Goal: Information Seeking & Learning: Learn about a topic

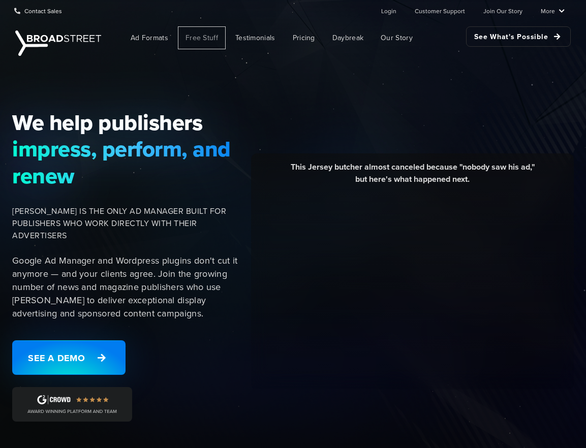
click at [197, 36] on span "Free Stuff" at bounding box center [201, 38] width 33 height 11
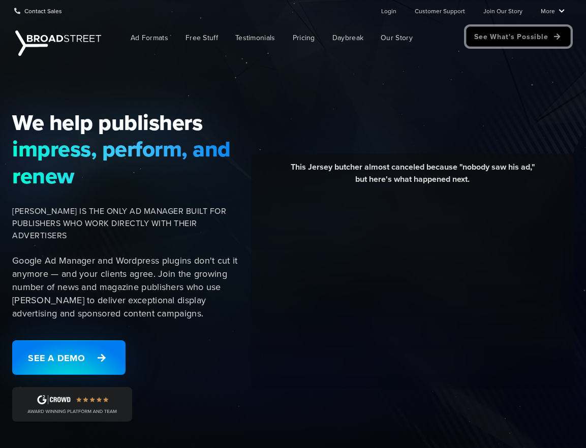
click at [544, 36] on link "See What's Possible" at bounding box center [518, 36] width 105 height 20
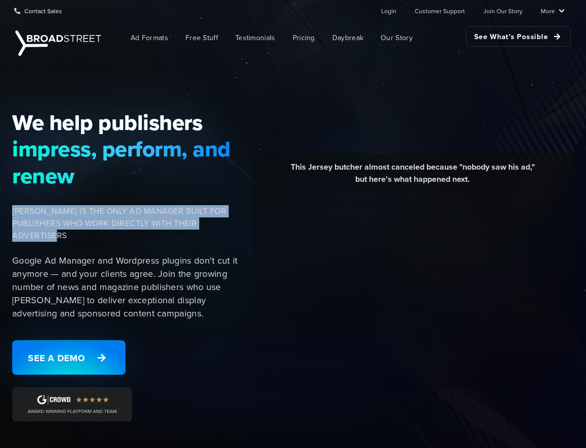
drag, startPoint x: 10, startPoint y: 209, endPoint x: 212, endPoint y: 236, distance: 204.0
click at [212, 236] on div "We help publishers impress, perform, and renew [PERSON_NAME] IS THE ONLY AD MAN…" at bounding box center [125, 271] width 239 height 325
copy span "[PERSON_NAME] IS THE ONLY AD MANAGER BUILT FOR PUBLISHERS WHO WORK DIRECTLY WIT…"
